Goal: Find specific page/section: Find specific page/section

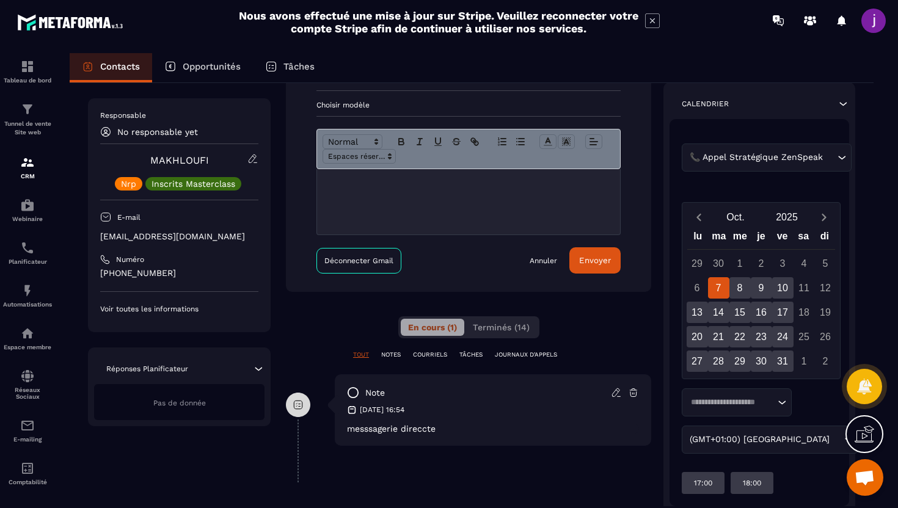
scroll to position [183, 0]
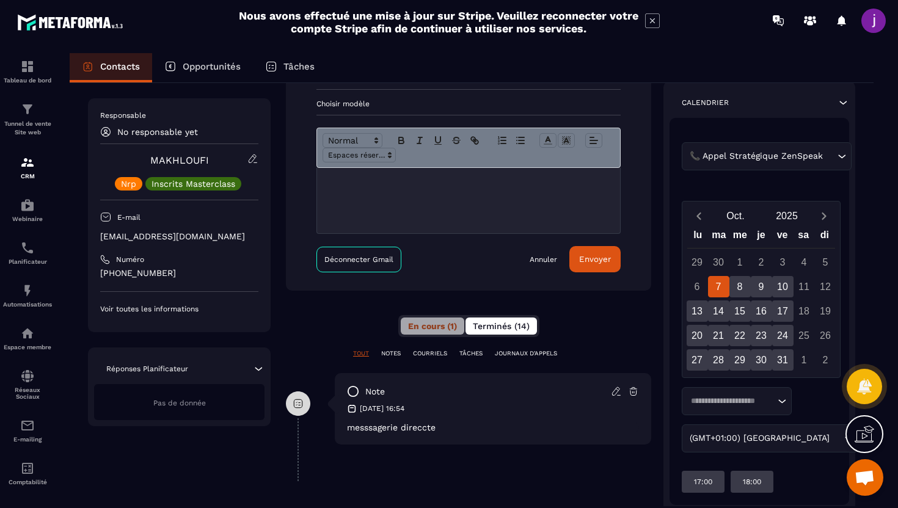
click at [493, 330] on span "Terminés (14)" at bounding box center [501, 326] width 57 height 10
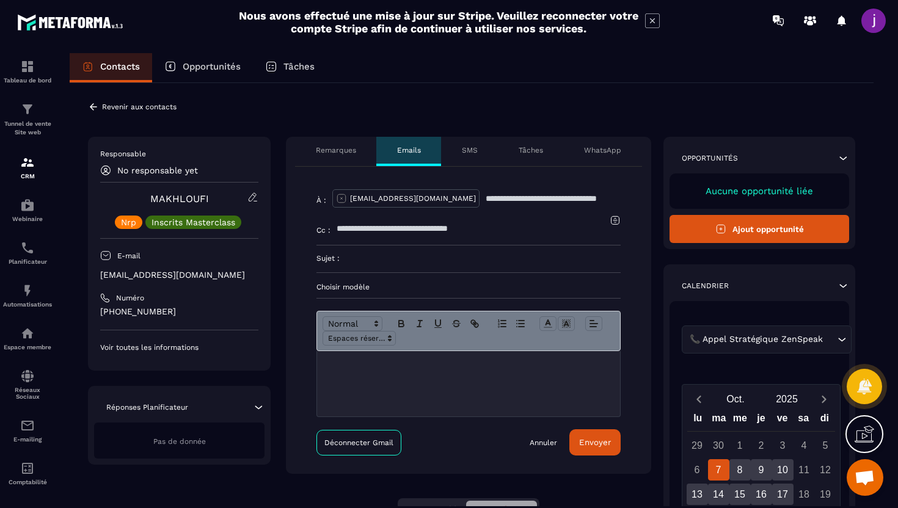
scroll to position [18, 0]
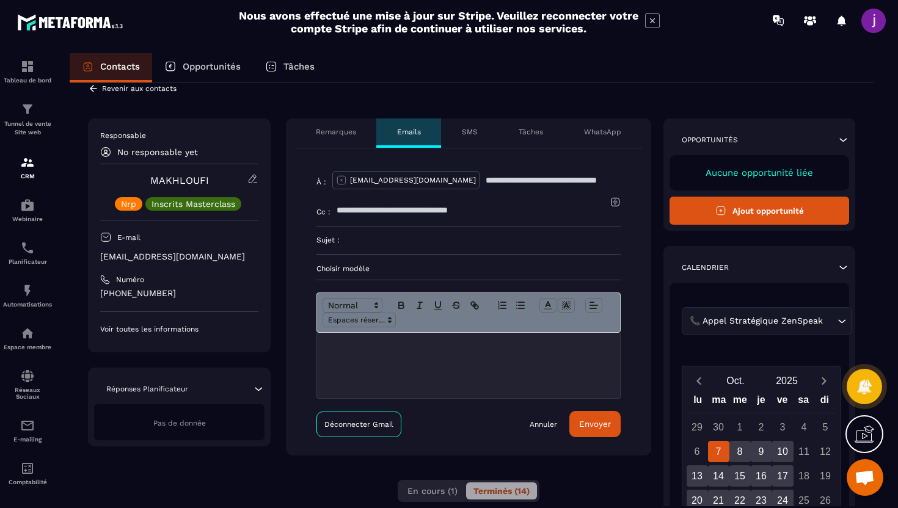
click at [90, 89] on icon at bounding box center [93, 88] width 7 height 7
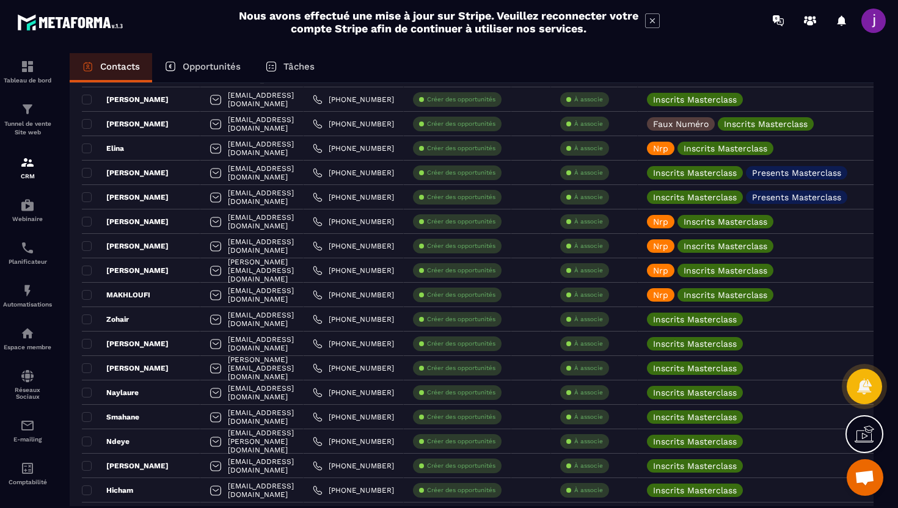
scroll to position [769, 0]
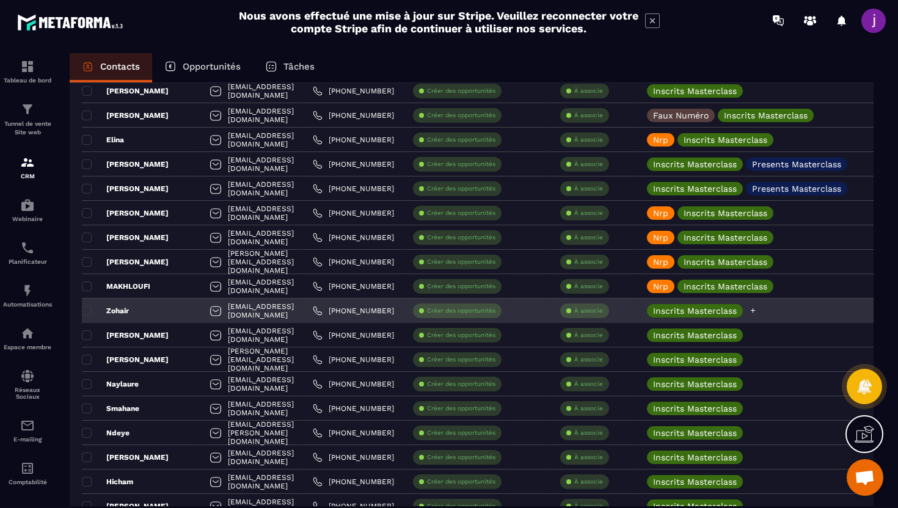
click at [757, 313] on icon at bounding box center [753, 311] width 8 height 8
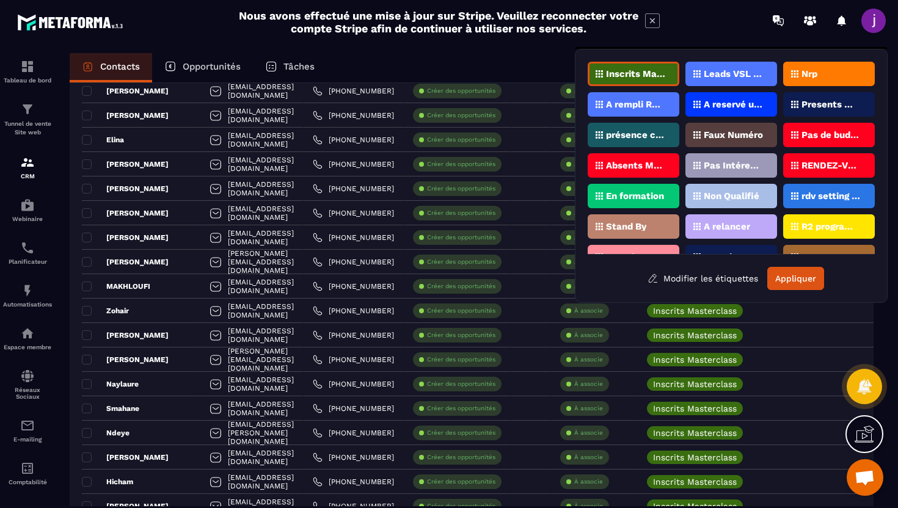
click at [827, 71] on div "Nrp" at bounding box center [829, 74] width 92 height 24
click at [784, 283] on button "Appliquer" at bounding box center [795, 278] width 57 height 23
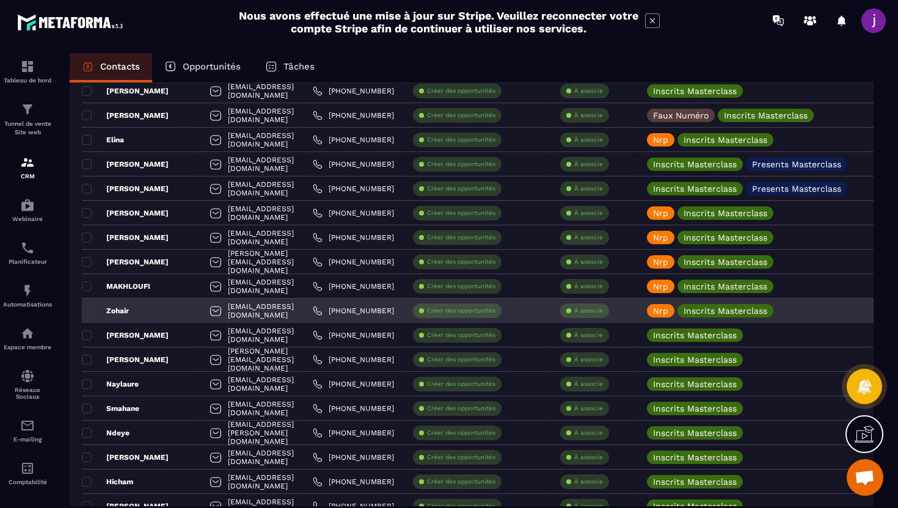
click at [174, 310] on div "Zohair" at bounding box center [141, 311] width 119 height 24
